Goal: Transaction & Acquisition: Purchase product/service

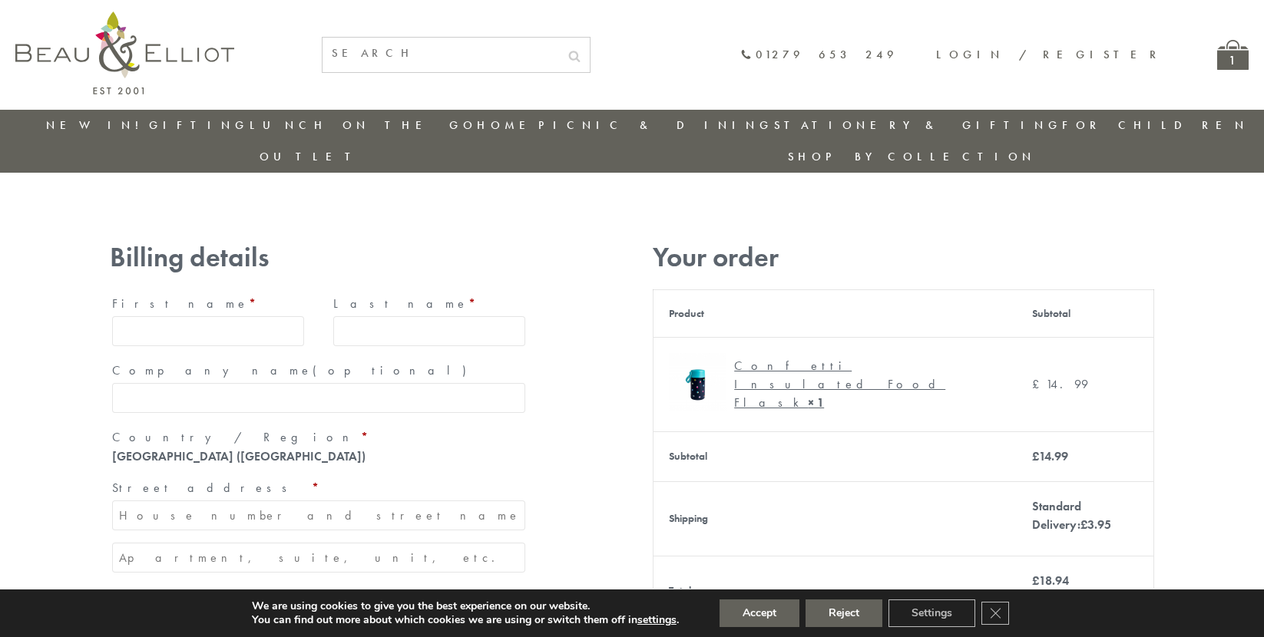
type input "[EMAIL_ADDRESS][DOMAIN_NAME]"
type input "[PERSON_NAME]"
type input "23, [GEOGRAPHIC_DATA], [GEOGRAPHIC_DATA]"
type input "[GEOGRAPHIC_DATA]"
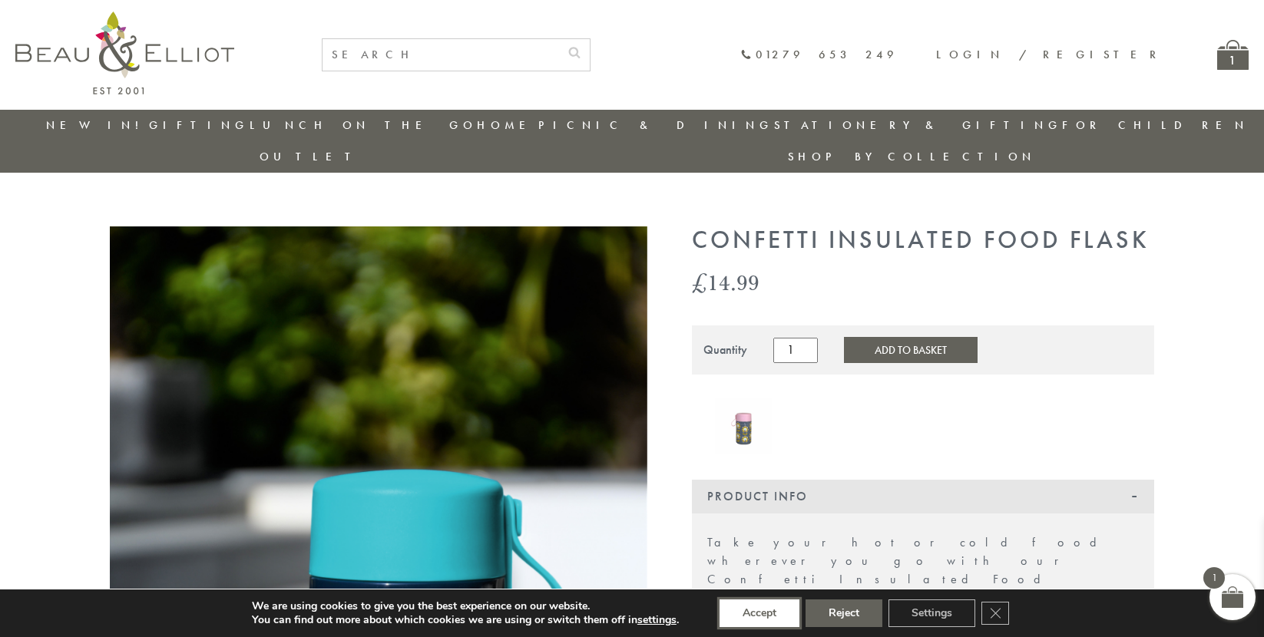
click at [760, 614] on button "Accept" at bounding box center [760, 614] width 80 height 28
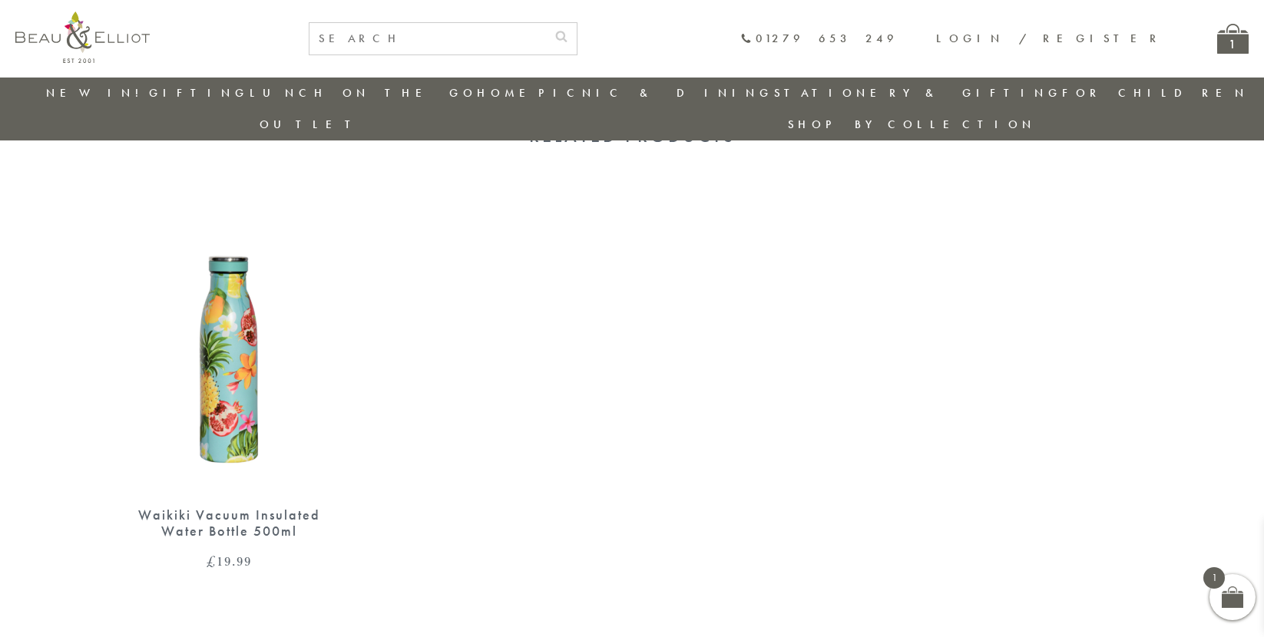
scroll to position [1171, 0]
